Goal: Task Accomplishment & Management: Use online tool/utility

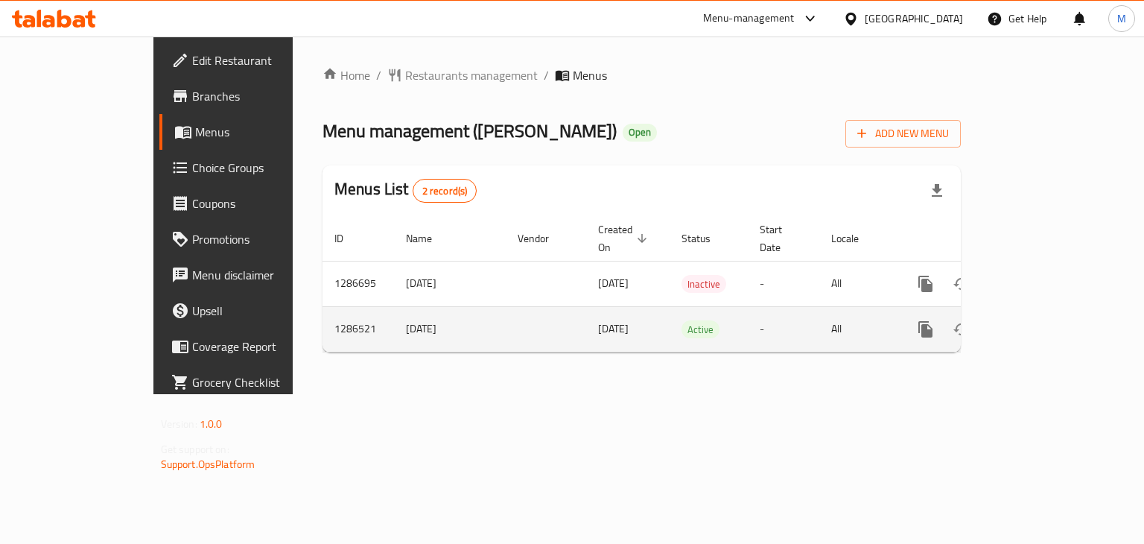
click at [1051, 319] on div "enhanced table" at bounding box center [979, 329] width 143 height 36
click at [1051, 317] on link "enhanced table" at bounding box center [1033, 329] width 36 height 36
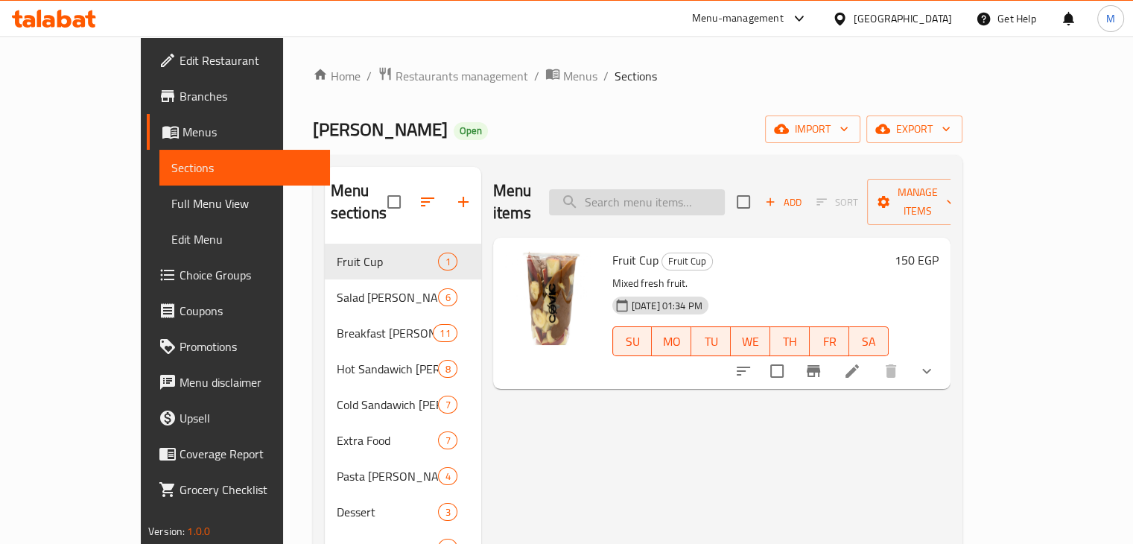
click at [715, 196] on input "search" at bounding box center [637, 202] width 176 height 26
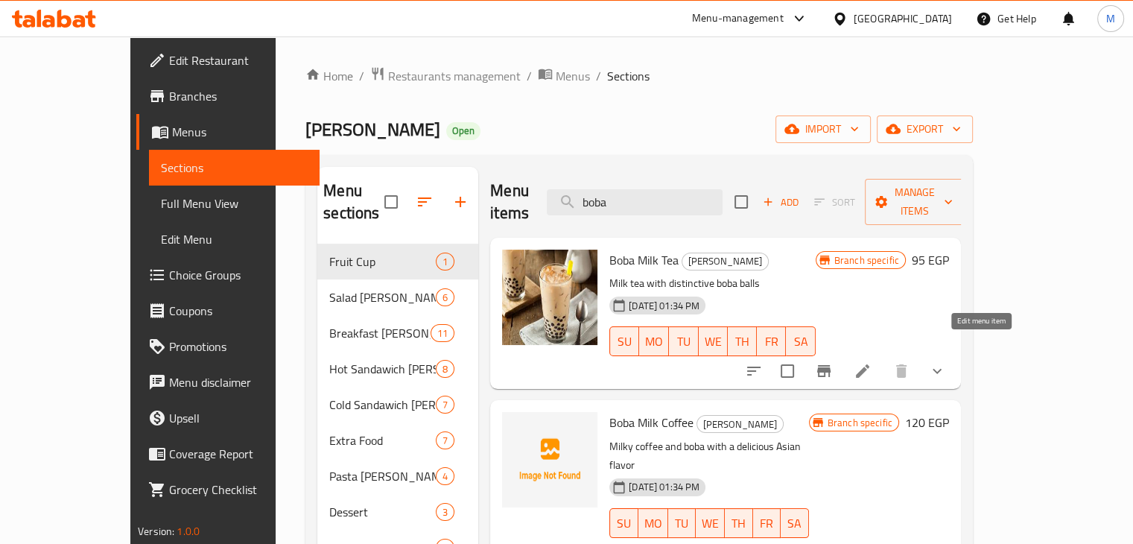
type input "boba"
click at [831, 365] on icon "Branch-specific-item" at bounding box center [823, 371] width 13 height 12
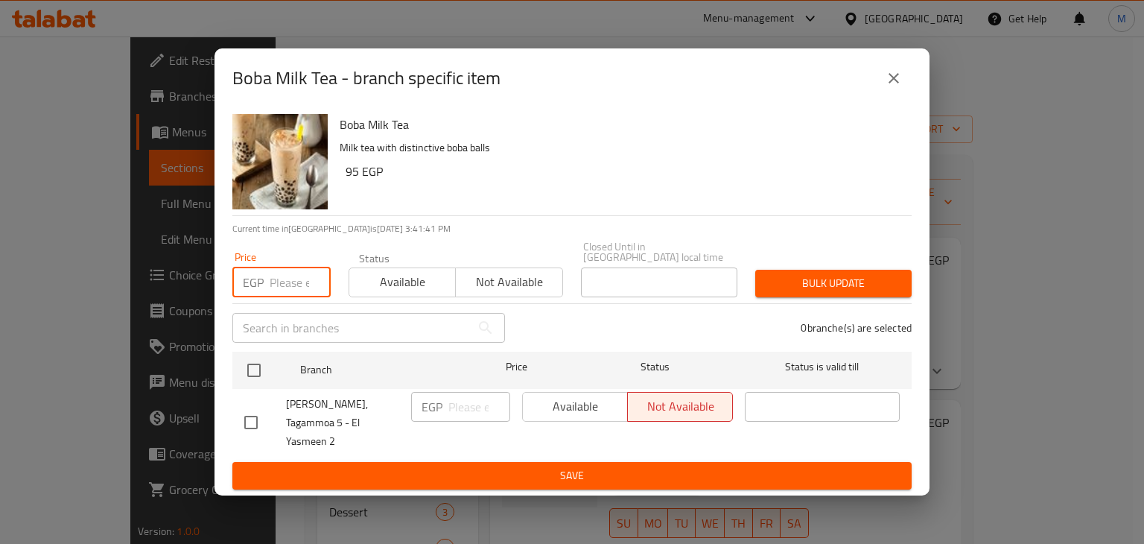
click at [308, 294] on input "number" at bounding box center [300, 282] width 61 height 30
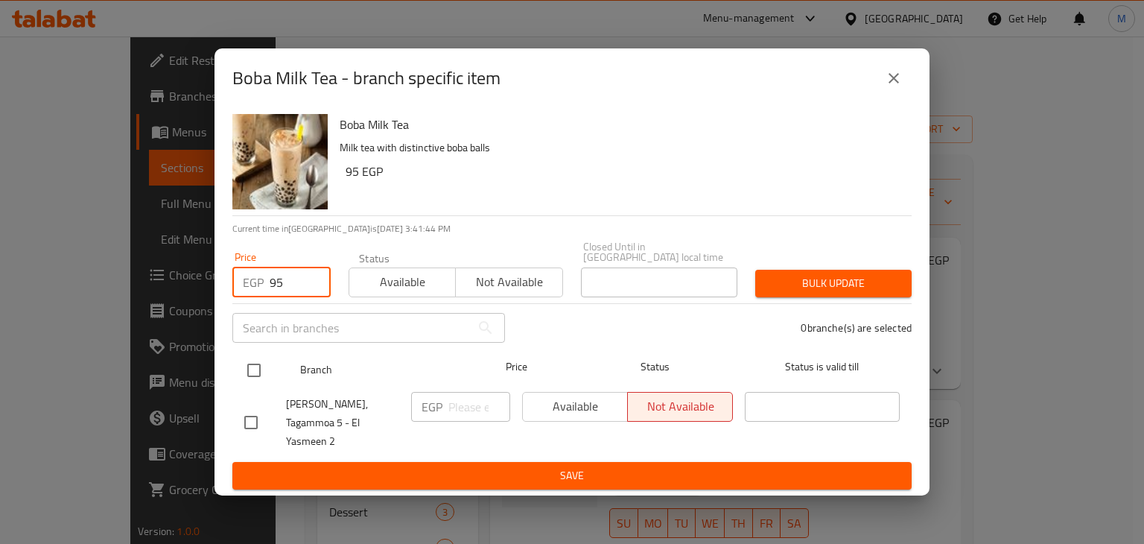
type input "95"
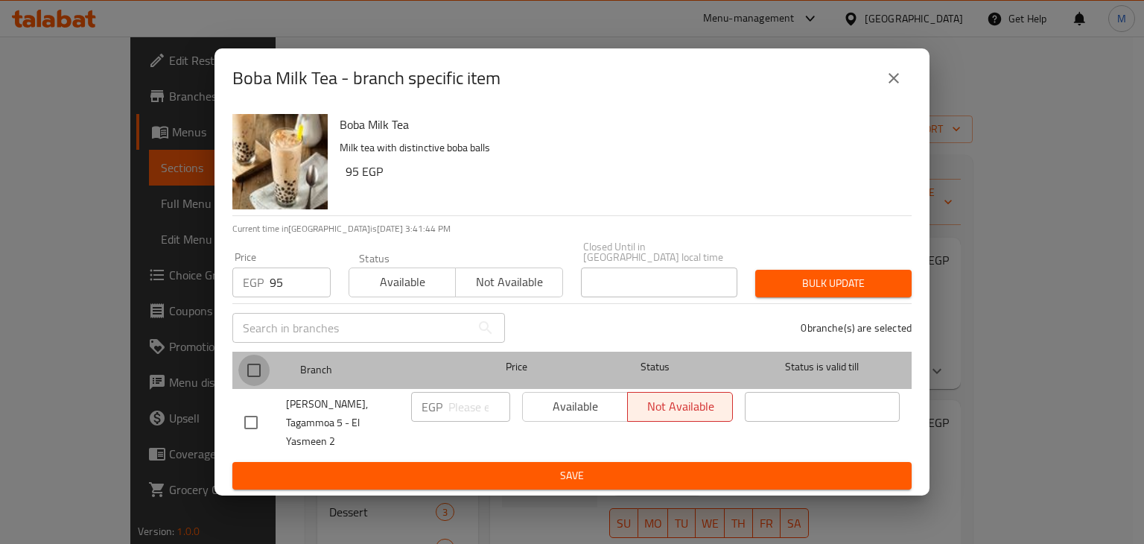
click at [250, 375] on input "checkbox" at bounding box center [253, 370] width 31 height 31
checkbox input "true"
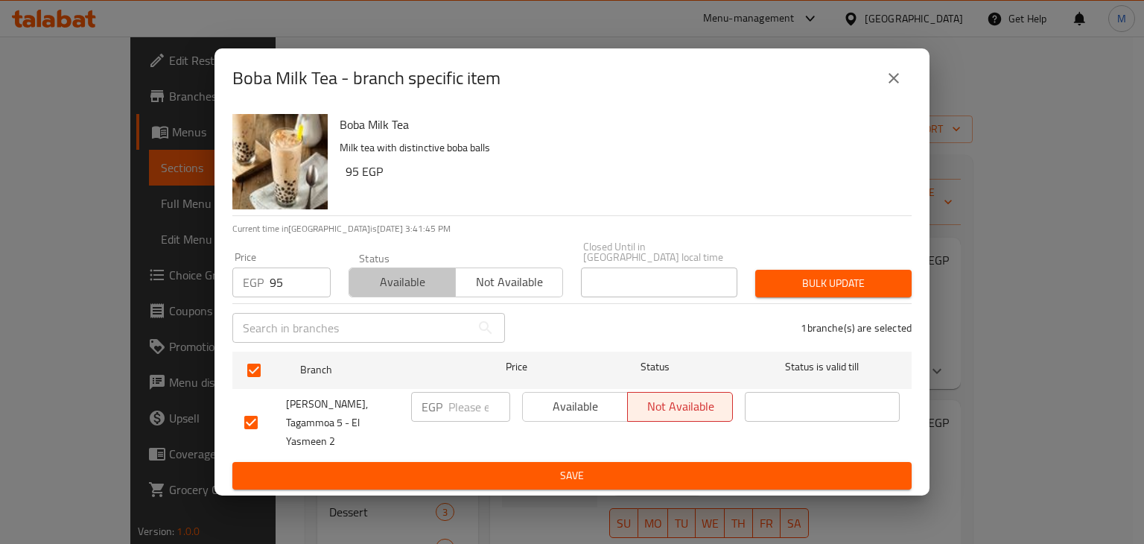
click at [389, 293] on span "Available" at bounding box center [402, 282] width 95 height 22
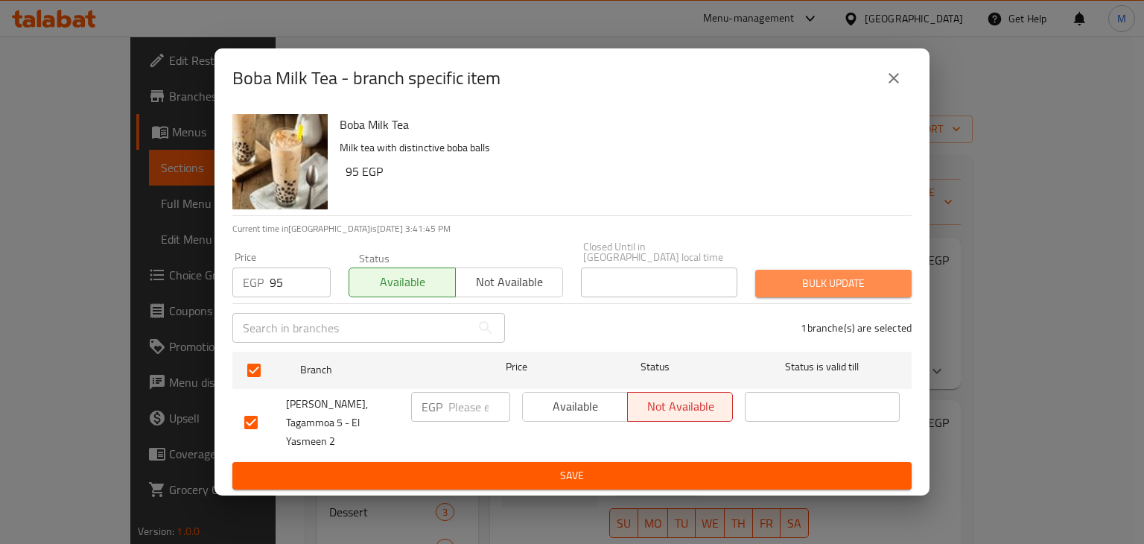
click at [840, 285] on span "Bulk update" at bounding box center [833, 283] width 133 height 19
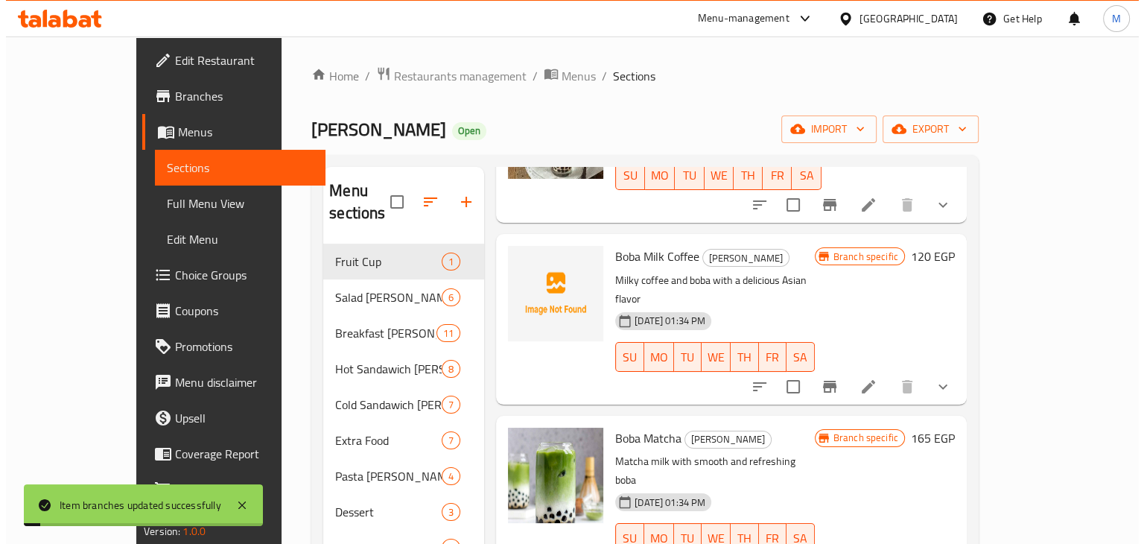
scroll to position [169, 0]
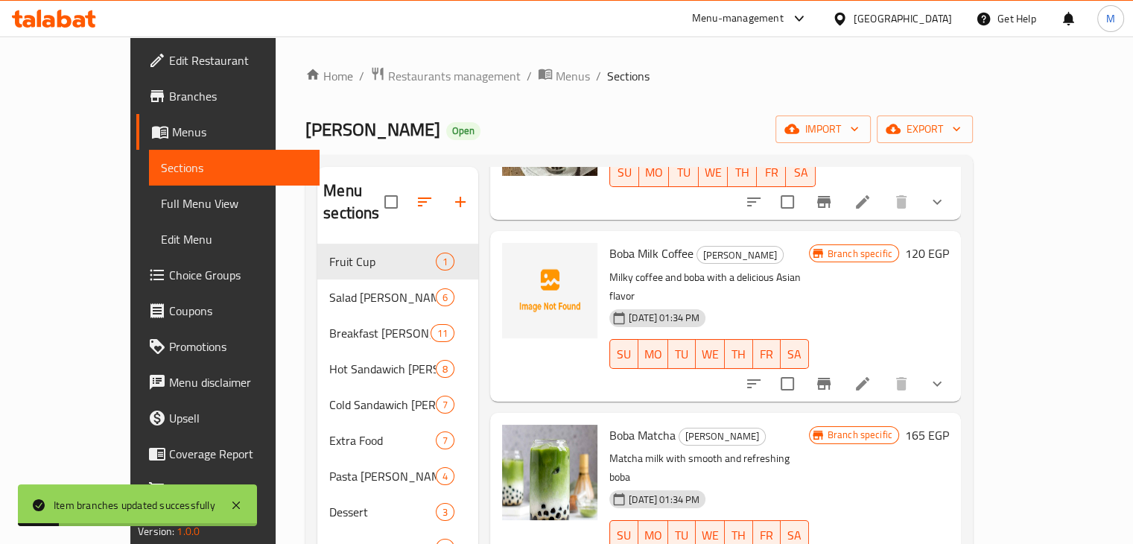
click at [831, 378] on icon "Branch-specific-item" at bounding box center [823, 384] width 13 height 12
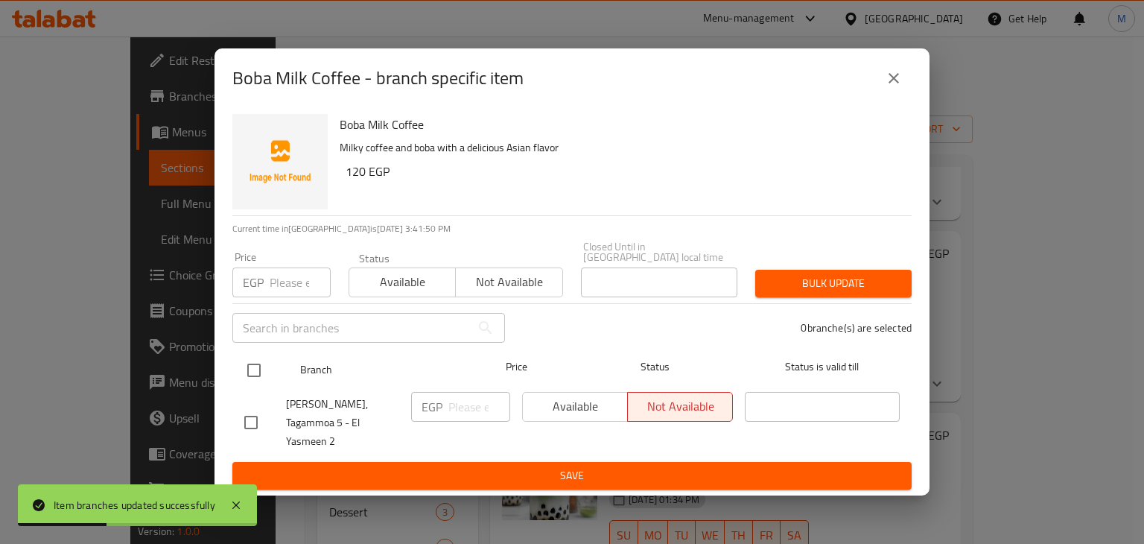
click at [265, 373] on input "checkbox" at bounding box center [253, 370] width 31 height 31
checkbox input "true"
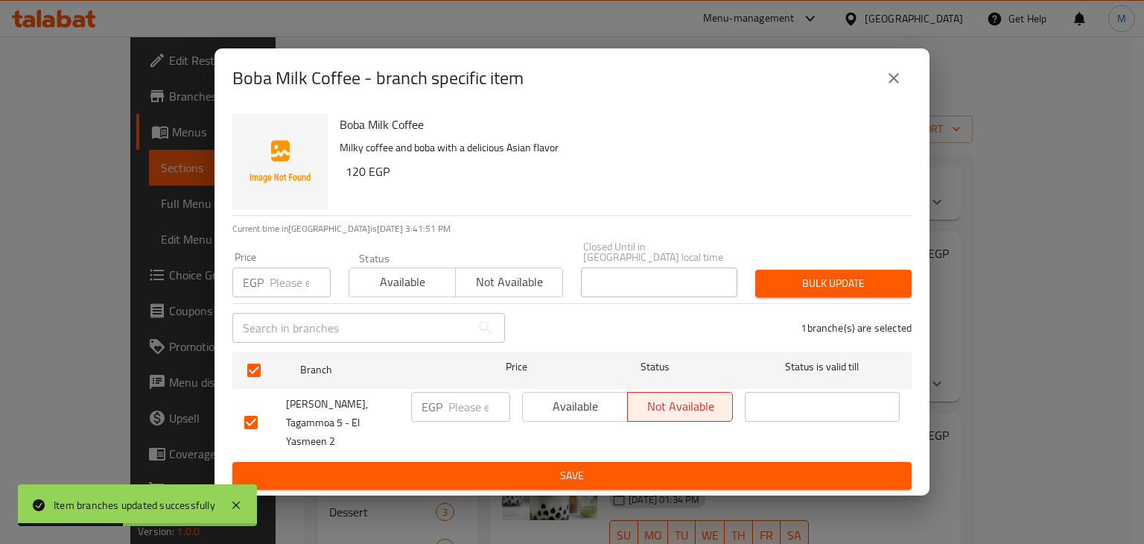
click at [285, 291] on input "number" at bounding box center [300, 282] width 61 height 30
type input "120"
click at [430, 290] on span "Available" at bounding box center [402, 282] width 95 height 22
click at [818, 297] on button "Bulk update" at bounding box center [833, 284] width 156 height 28
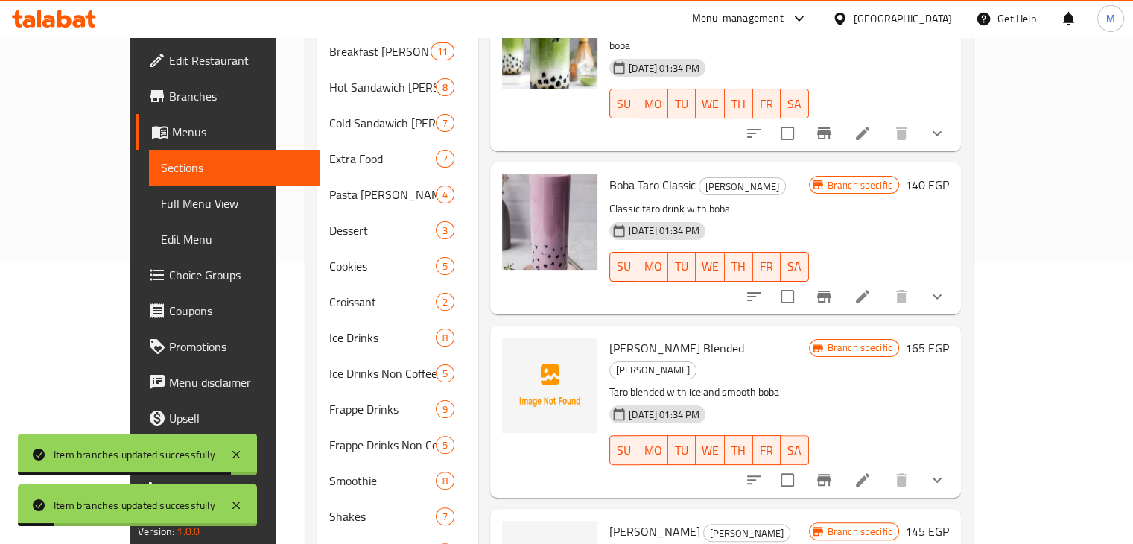
scroll to position [456, 0]
